Goal: Check status

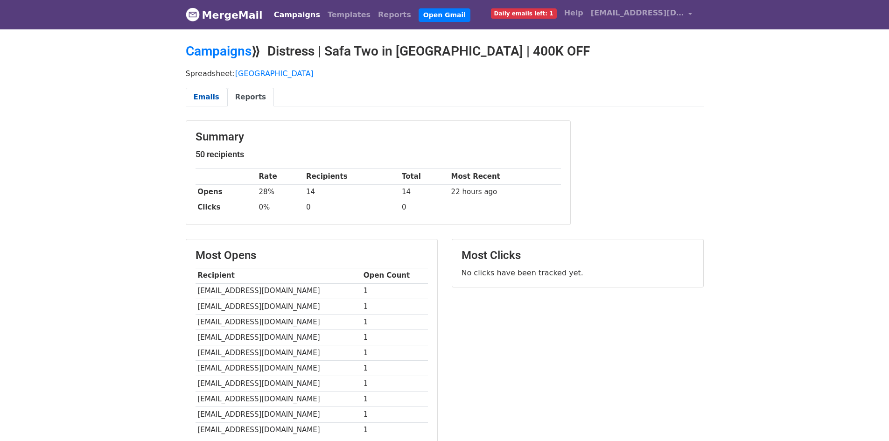
click at [215, 103] on link "Emails" at bounding box center [207, 97] width 42 height 19
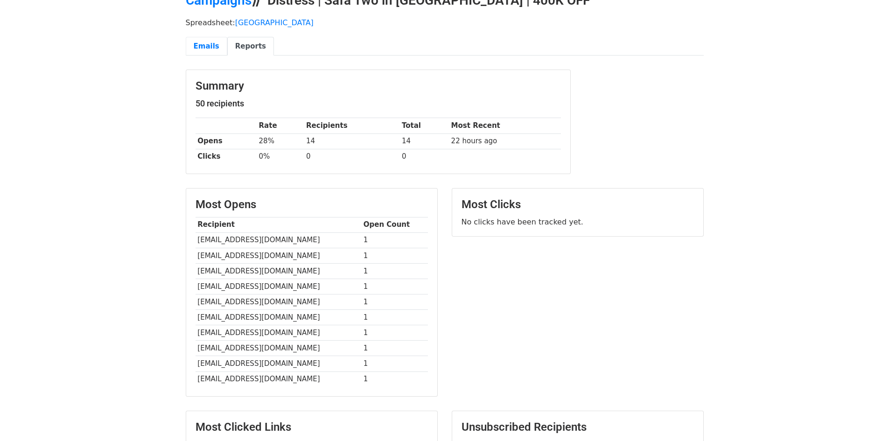
scroll to position [154, 0]
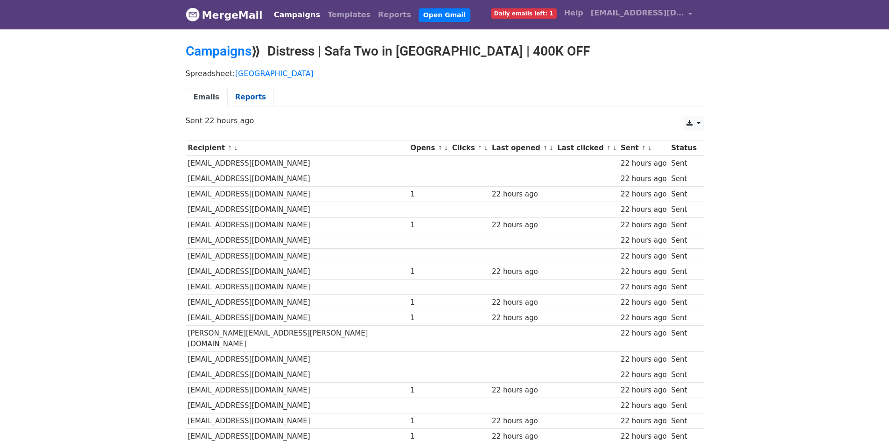
click at [245, 94] on link "Reports" at bounding box center [250, 97] width 47 height 19
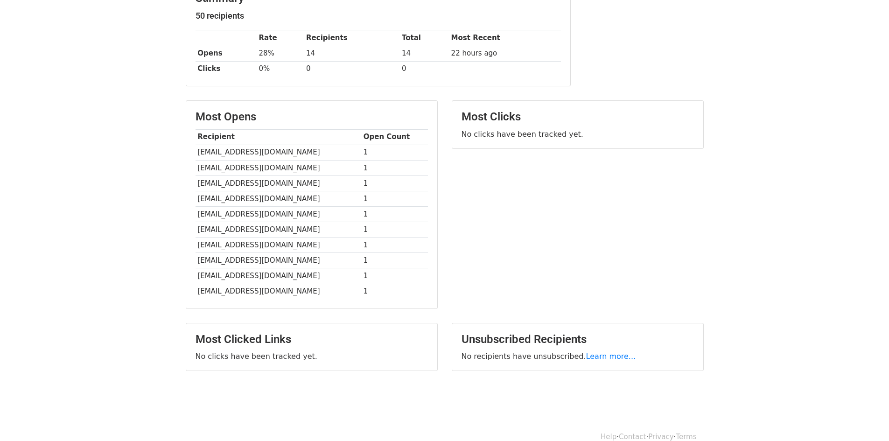
scroll to position [140, 0]
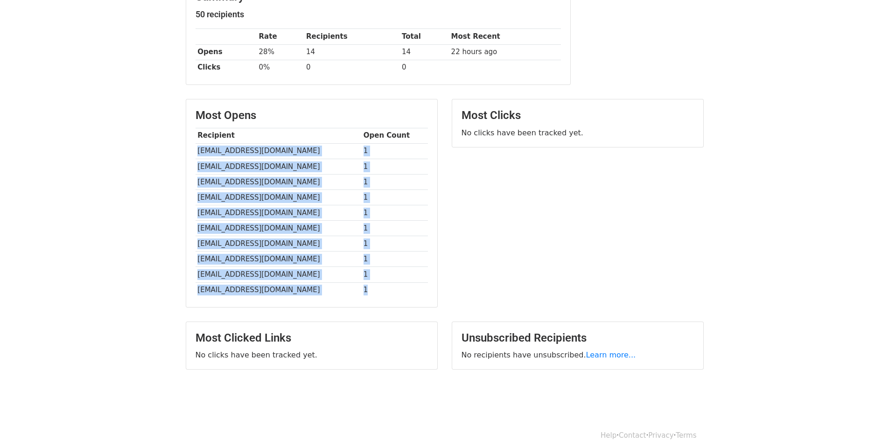
drag, startPoint x: 377, startPoint y: 296, endPoint x: 198, endPoint y: 151, distance: 230.6
click at [198, 151] on tbody "Recipient Open Count [EMAIL_ADDRESS][DOMAIN_NAME] 1 [EMAIL_ADDRESS][DOMAIN_NAME…" at bounding box center [312, 213] width 232 height 170
copy tbody "[EMAIL_ADDRESS][DOMAIN_NAME] 1 [EMAIL_ADDRESS][DOMAIN_NAME] 1 [EMAIL_ADDRESS][D…"
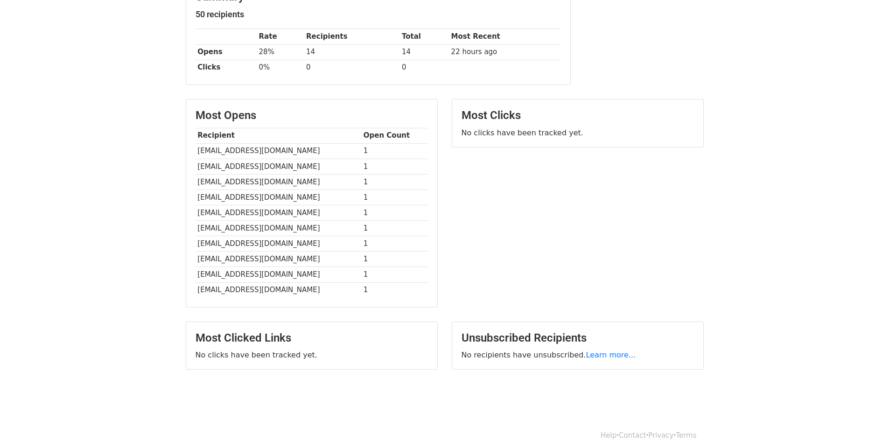
click at [112, 77] on body "MergeMail Campaigns Templates Reports Open Gmail Daily emails left: 1 Help [EMA…" at bounding box center [444, 138] width 889 height 556
